Goal: Task Accomplishment & Management: Use online tool/utility

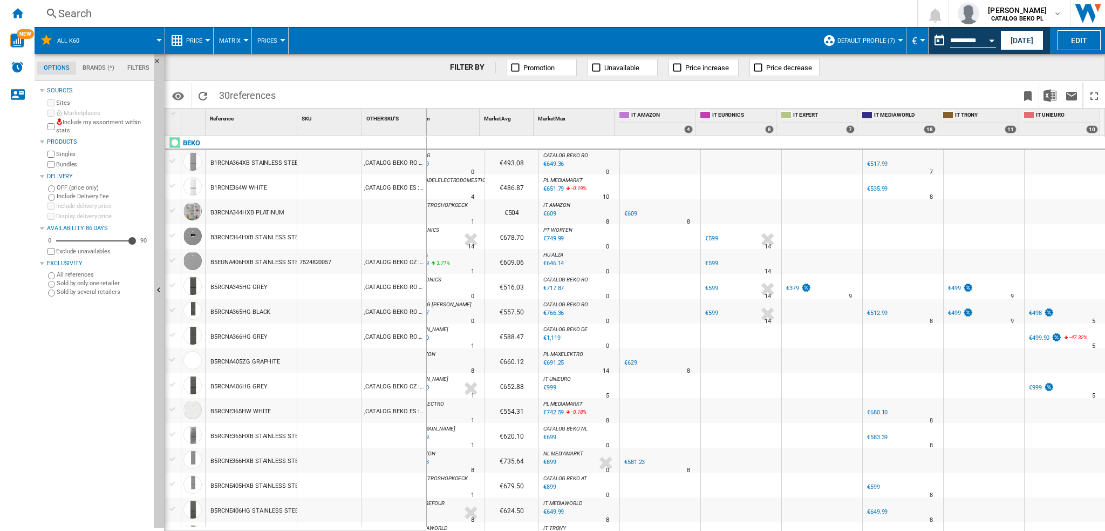
click at [62, 13] on div "Search" at bounding box center [473, 13] width 831 height 15
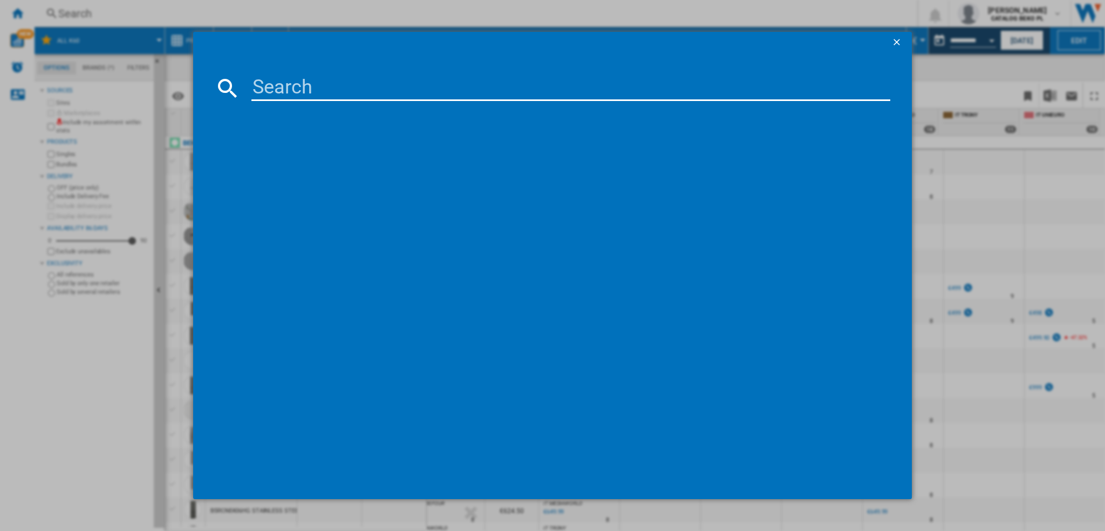
click at [291, 82] on input at bounding box center [571, 88] width 639 height 26
paste input " [PERSON_NAME]"
click at [314, 84] on input " [PERSON_NAME]" at bounding box center [571, 88] width 639 height 26
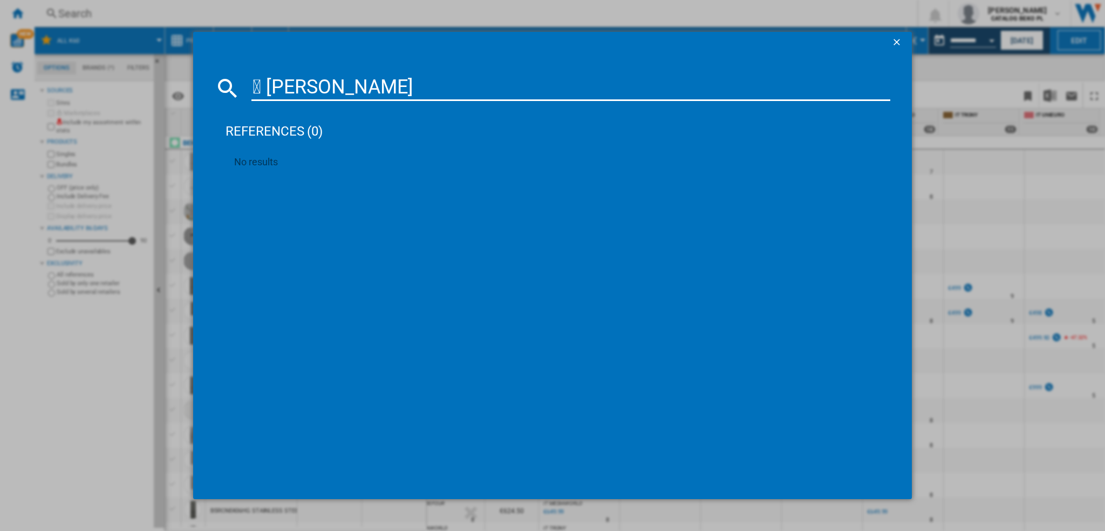
paste input "NRK620AA1BXL4"
type input "NRK620AA1BXL4"
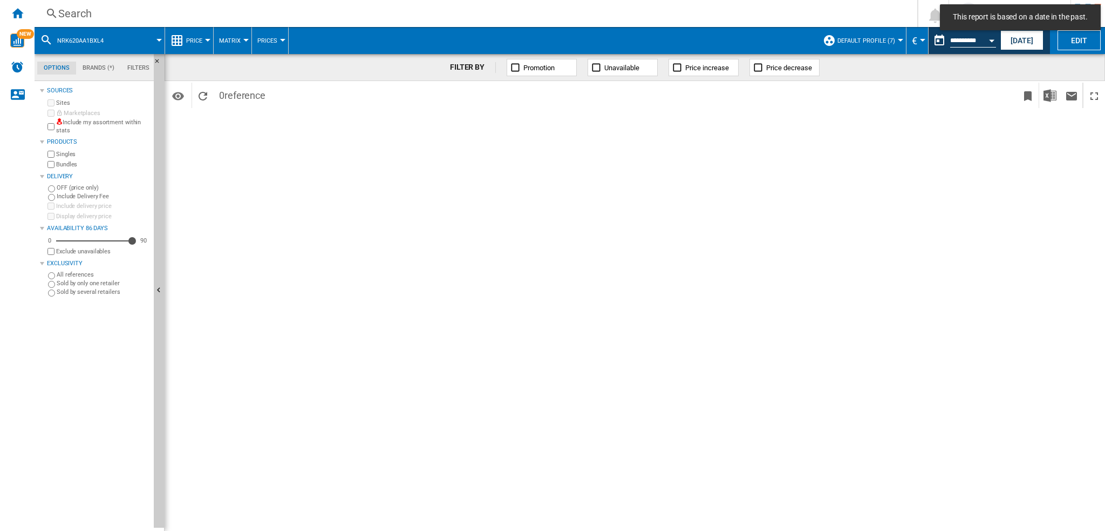
click at [61, 8] on div "Search" at bounding box center [473, 13] width 831 height 15
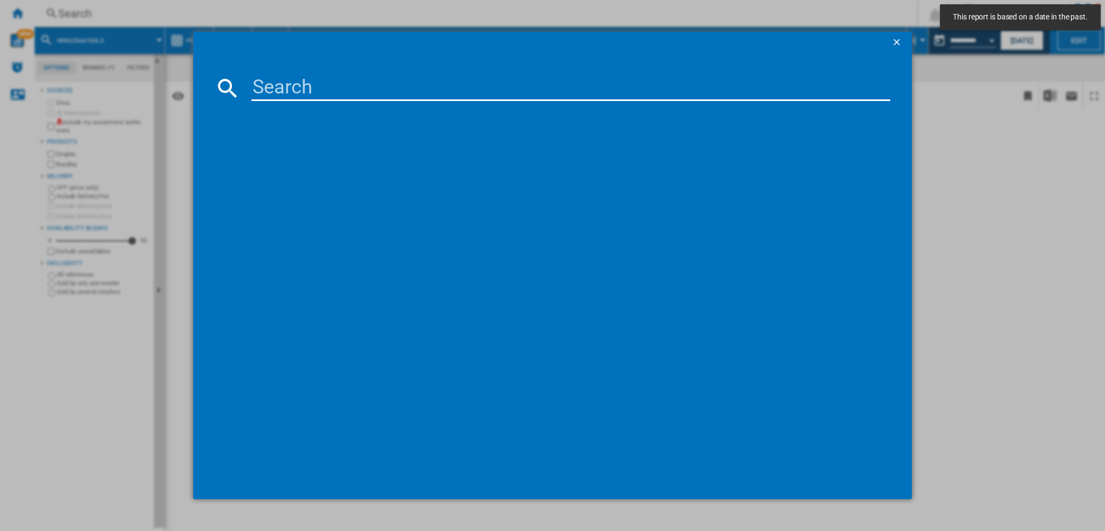
click at [3, 13] on div at bounding box center [552, 265] width 1105 height 531
click at [14, 11] on div at bounding box center [552, 265] width 1105 height 531
click at [895, 40] on ng-md-icon "getI18NText('BUTTONS.CLOSE_DIALOG')" at bounding box center [898, 43] width 13 height 13
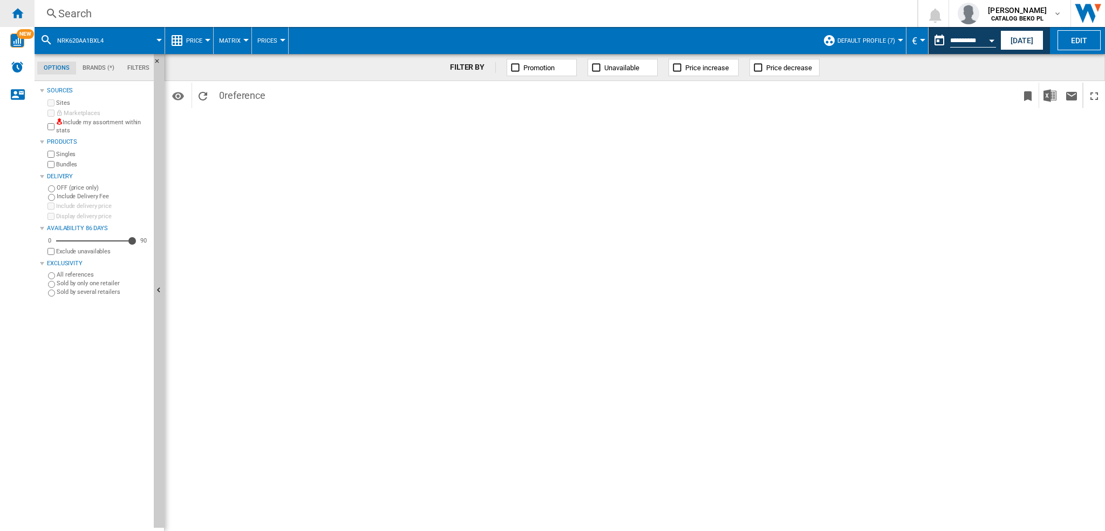
click at [25, 11] on div "Home" at bounding box center [17, 13] width 35 height 27
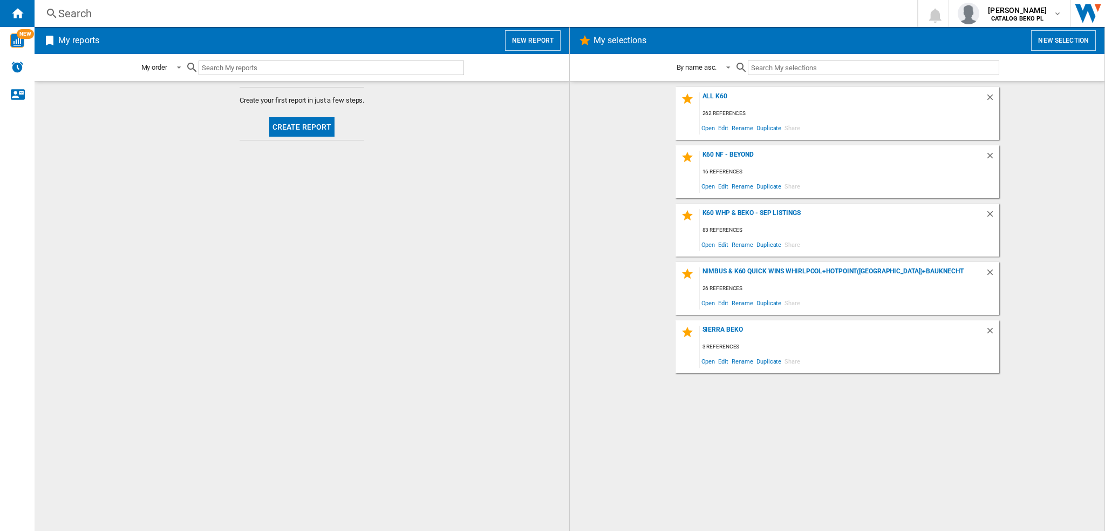
click at [1054, 40] on button "New selection" at bounding box center [1063, 40] width 65 height 21
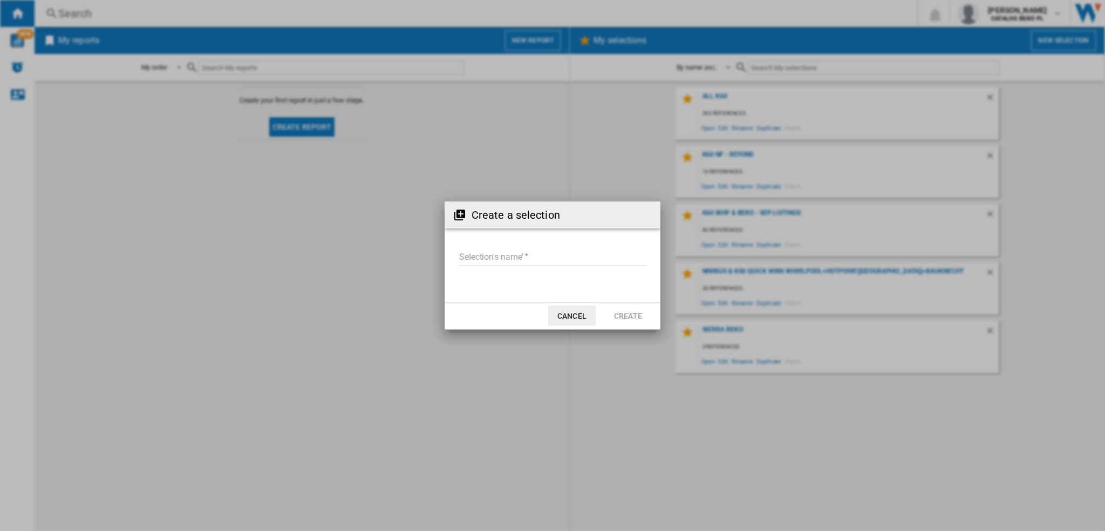
click at [498, 254] on input "Selection's name'" at bounding box center [553, 257] width 188 height 16
paste input "**********"
type input "**********"
click at [613, 317] on button "Create" at bounding box center [628, 315] width 47 height 19
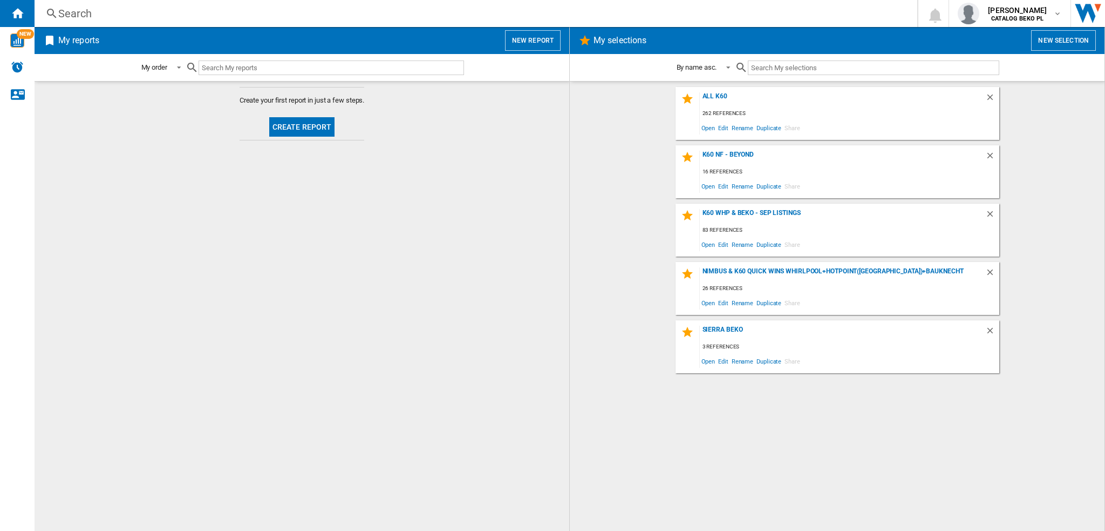
click at [1074, 36] on button "New selection" at bounding box center [1063, 40] width 65 height 21
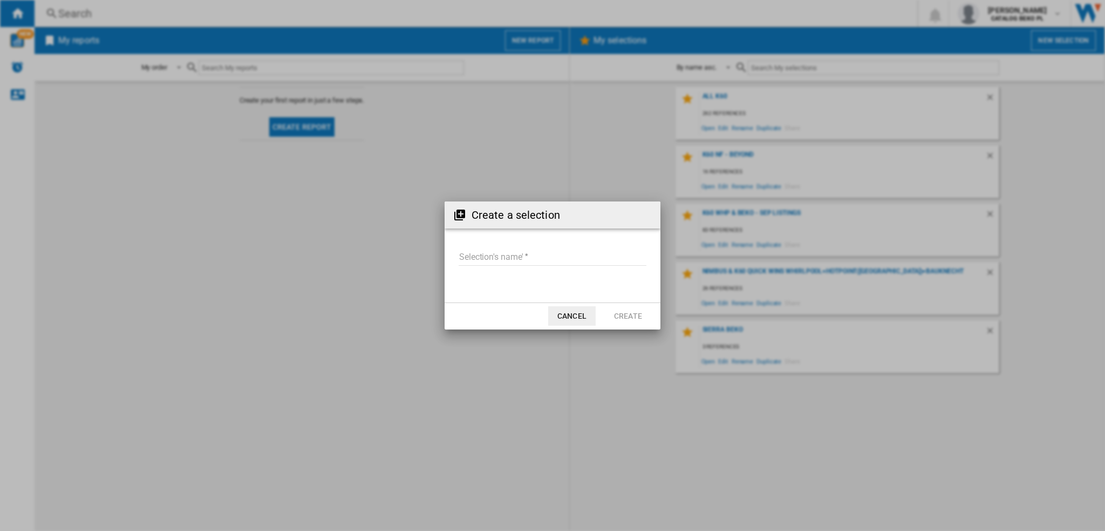
click at [501, 264] on input "Selection's name'" at bounding box center [553, 257] width 188 height 16
paste input "**********"
type input "**********"
click at [627, 315] on button "Create" at bounding box center [628, 315] width 47 height 19
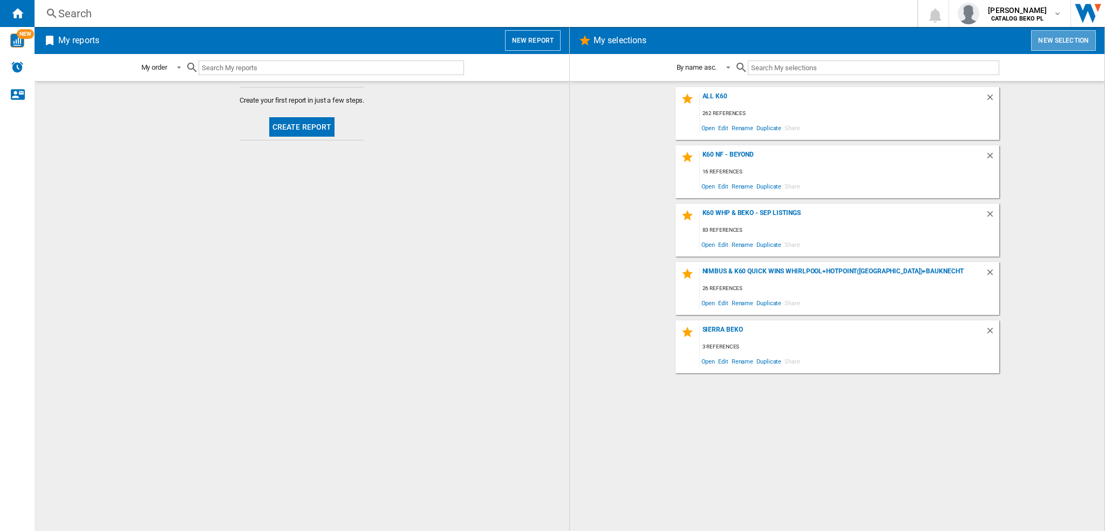
click at [1076, 40] on button "New selection" at bounding box center [1063, 40] width 65 height 21
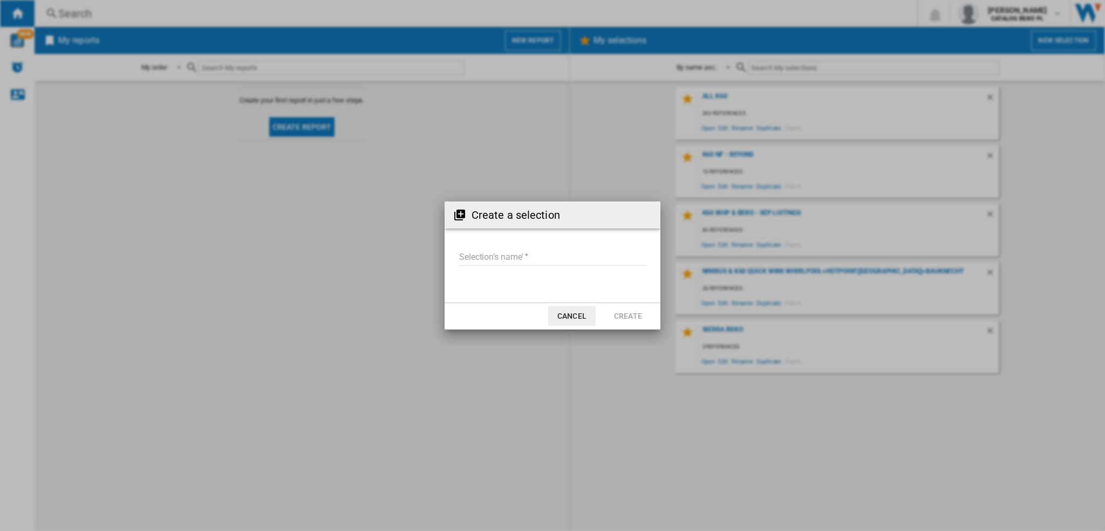
click at [527, 254] on input "Selection's name'" at bounding box center [553, 257] width 188 height 16
type input "**********"
drag, startPoint x: 602, startPoint y: 315, endPoint x: 609, endPoint y: 315, distance: 6.5
click at [609, 315] on md-dialog-actions "Cancel Create" at bounding box center [553, 315] width 216 height 27
click at [609, 315] on button "Create" at bounding box center [628, 315] width 47 height 19
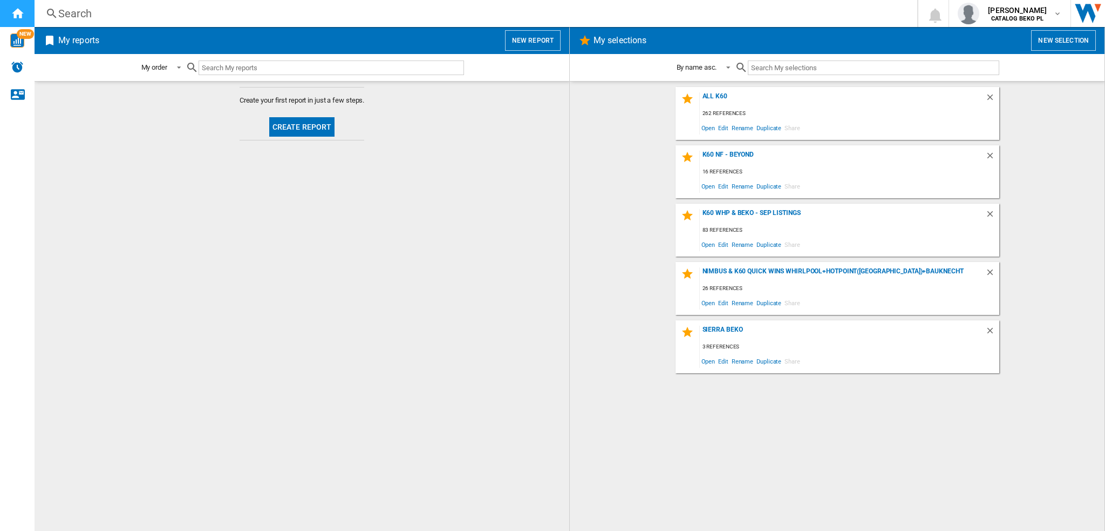
click at [13, 13] on ng-md-icon "Home" at bounding box center [17, 12] width 13 height 13
click at [18, 8] on ng-md-icon "Home" at bounding box center [17, 12] width 13 height 13
